Goal: Transaction & Acquisition: Book appointment/travel/reservation

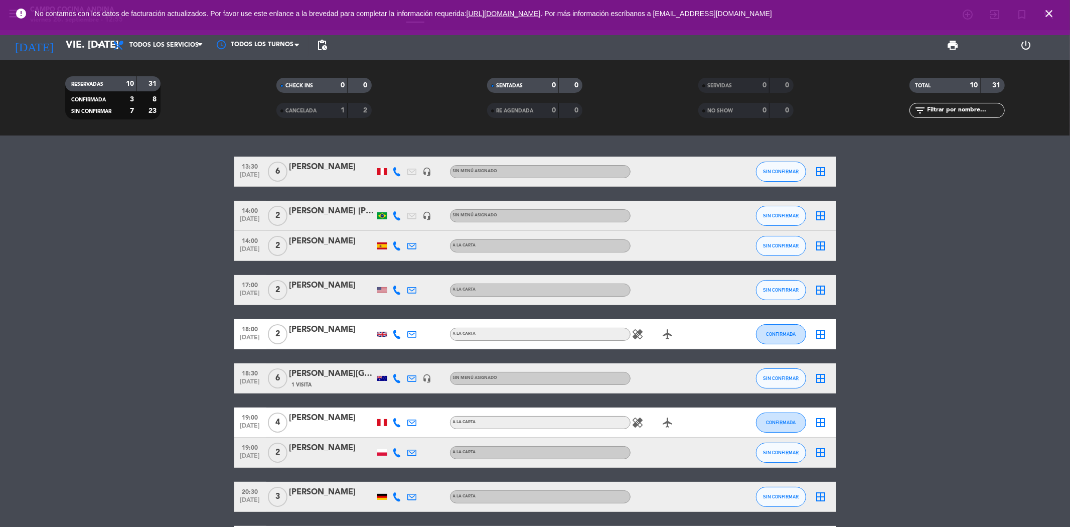
click at [1049, 9] on icon "close" at bounding box center [1049, 14] width 12 height 12
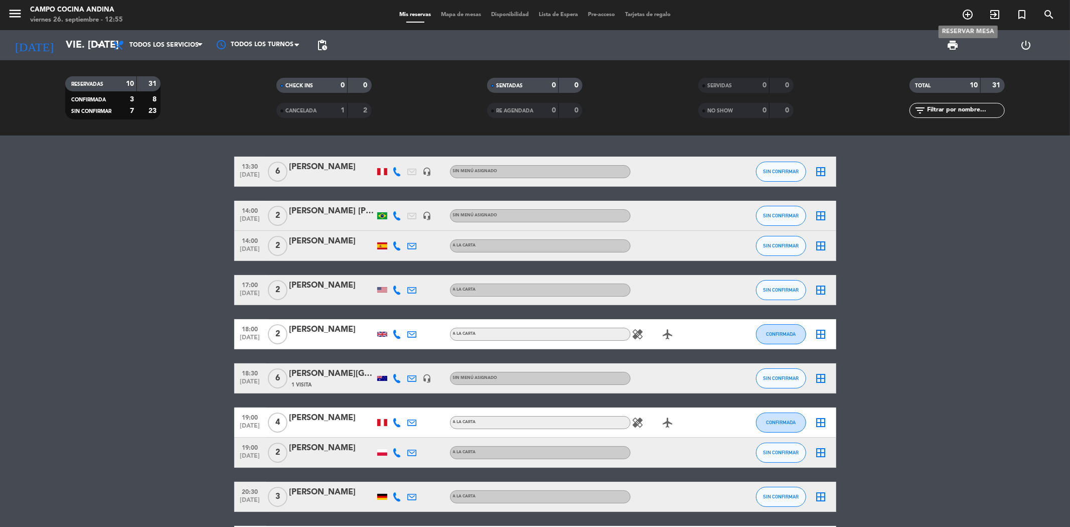
click at [967, 12] on icon "add_circle_outline" at bounding box center [967, 15] width 12 height 12
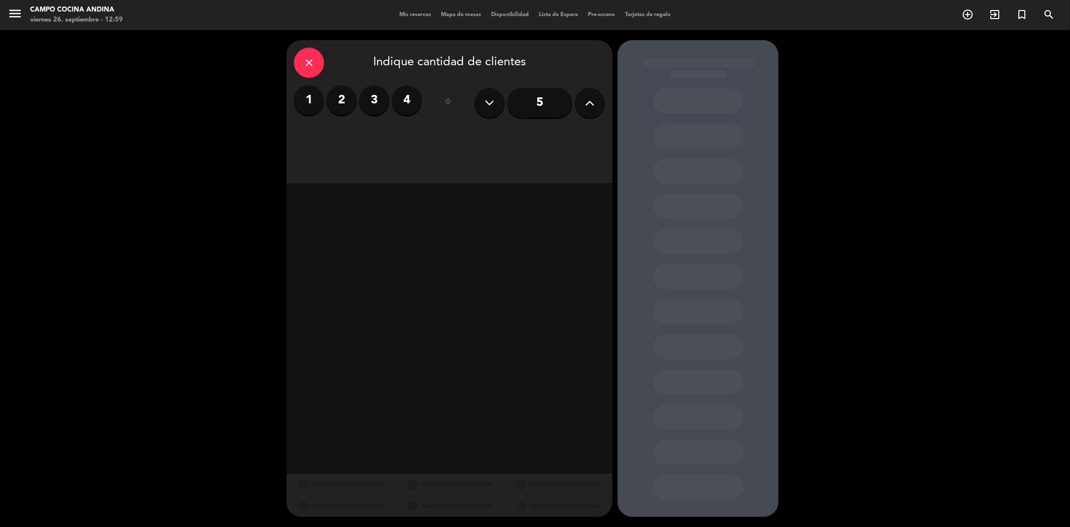
click at [342, 108] on label "2" at bounding box center [341, 100] width 30 height 30
click at [473, 138] on div "Cena" at bounding box center [528, 137] width 154 height 20
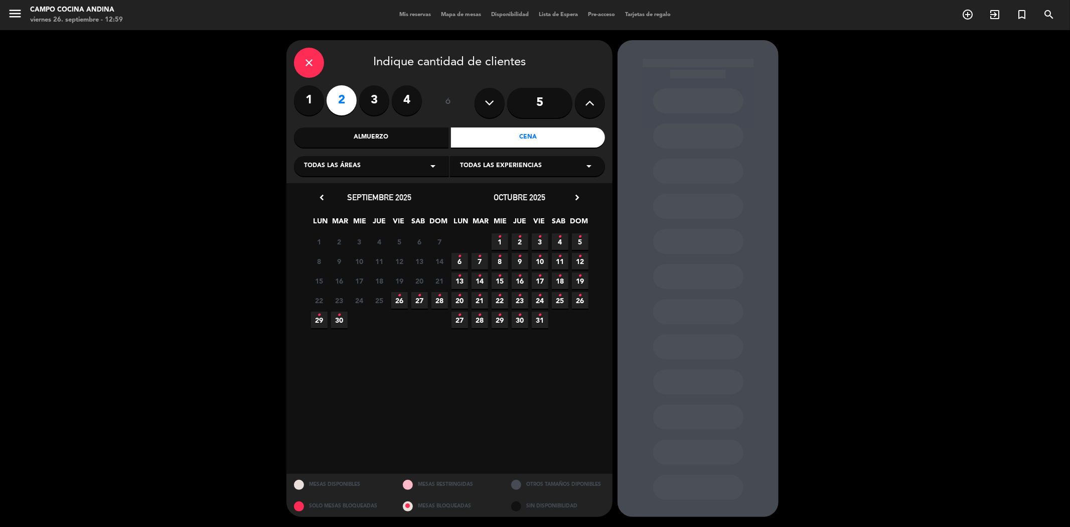
click at [407, 298] on span "26 •" at bounding box center [399, 300] width 17 height 17
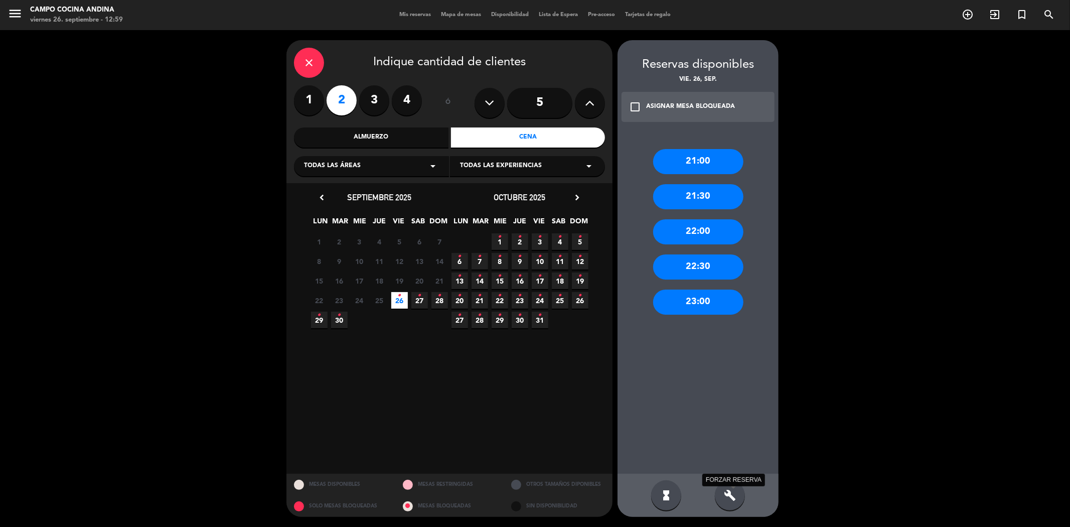
click at [735, 494] on icon "build" at bounding box center [730, 495] width 12 height 12
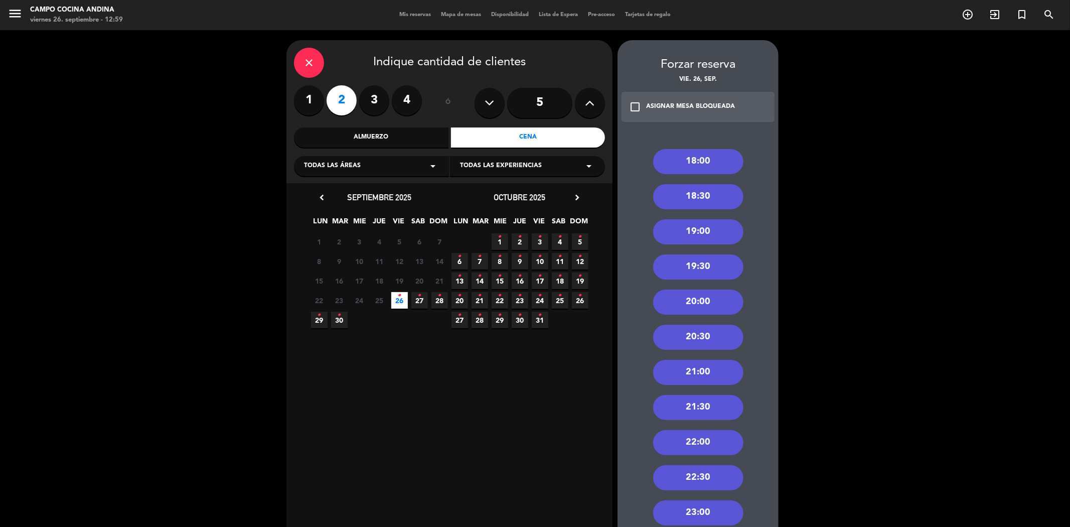
click at [683, 190] on div "18:30" at bounding box center [698, 196] width 90 height 25
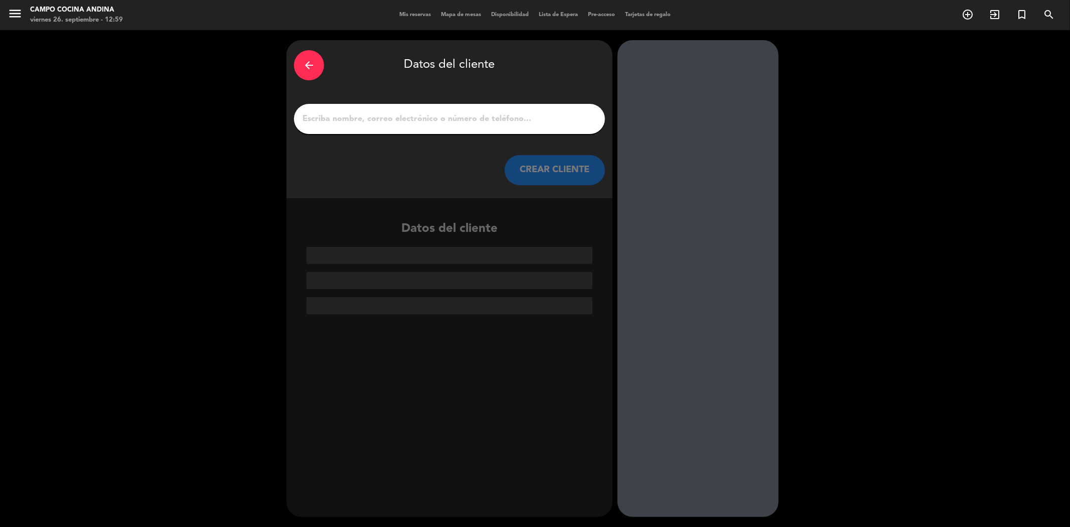
click at [448, 119] on input "1" at bounding box center [449, 119] width 296 height 14
paste input "[PERSON_NAME][EMAIL_ADDRESS][DOMAIN_NAME]"
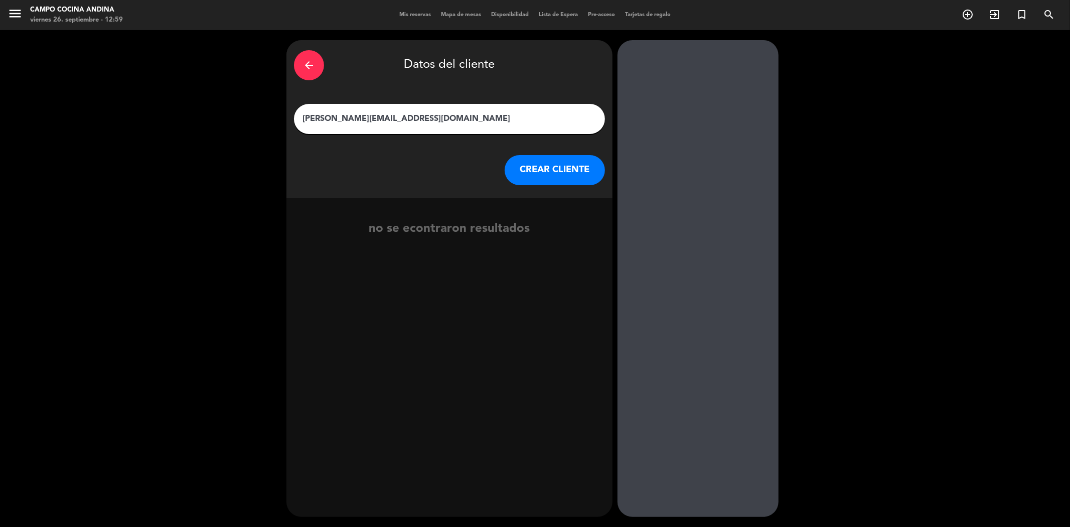
click at [324, 122] on input "[PERSON_NAME][EMAIL_ADDRESS][DOMAIN_NAME]" at bounding box center [449, 119] width 296 height 14
drag, startPoint x: 359, startPoint y: 117, endPoint x: 475, endPoint y: 119, distance: 115.9
click at [475, 119] on input "lewis [EMAIL_ADDRESS][DOMAIN_NAME]" at bounding box center [449, 119] width 296 height 14
click at [306, 114] on input "[PERSON_NAME]" at bounding box center [449, 119] width 296 height 14
type input "[PERSON_NAME]"
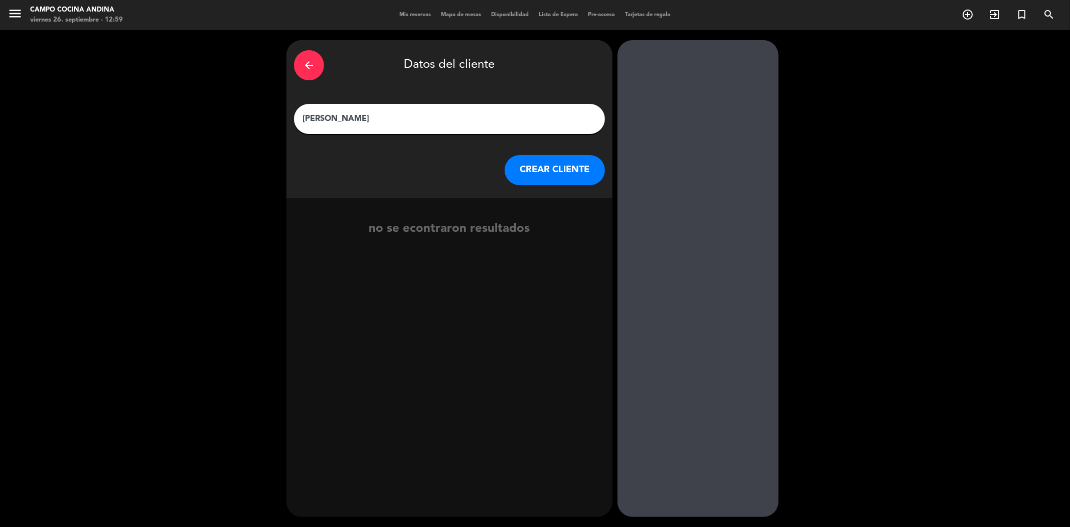
click at [534, 160] on button "CREAR CLIENTE" at bounding box center [555, 170] width 100 height 30
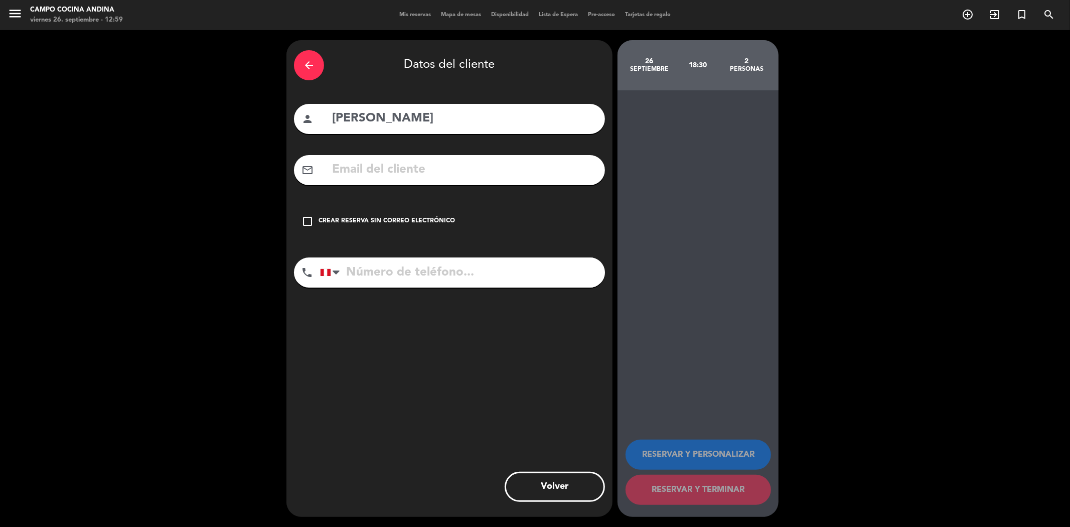
click at [376, 178] on input "text" at bounding box center [464, 169] width 266 height 21
paste input "[PERSON_NAME][EMAIL_ADDRESS][DOMAIN_NAME]"
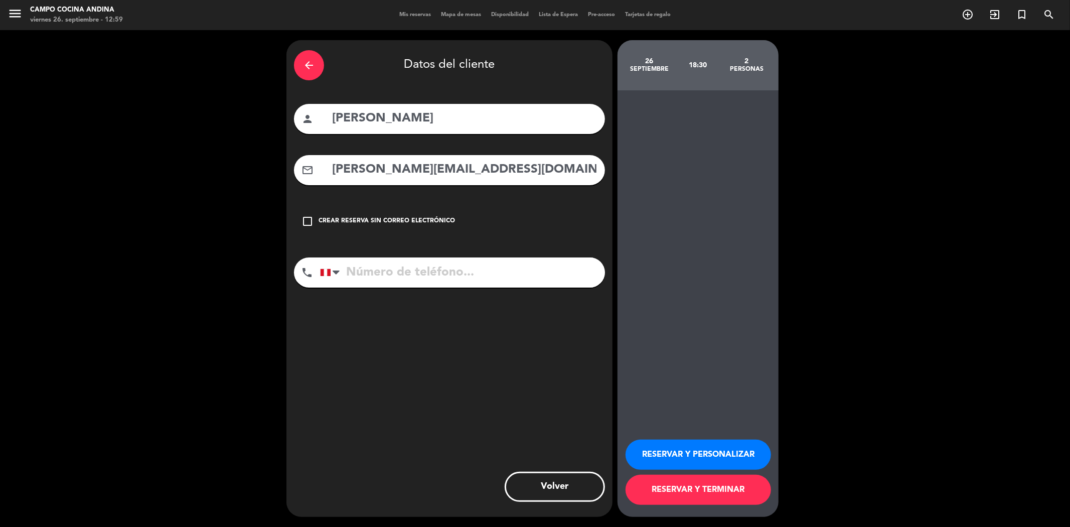
type input "[PERSON_NAME][EMAIL_ADDRESS][DOMAIN_NAME]"
click at [395, 270] on input "tel" at bounding box center [462, 272] width 285 height 30
paste input "[PHONE_NUMBER]"
type input "[PHONE_NUMBER]"
click at [674, 484] on button "RESERVAR Y TERMINAR" at bounding box center [697, 489] width 145 height 30
